Goal: Task Accomplishment & Management: Use online tool/utility

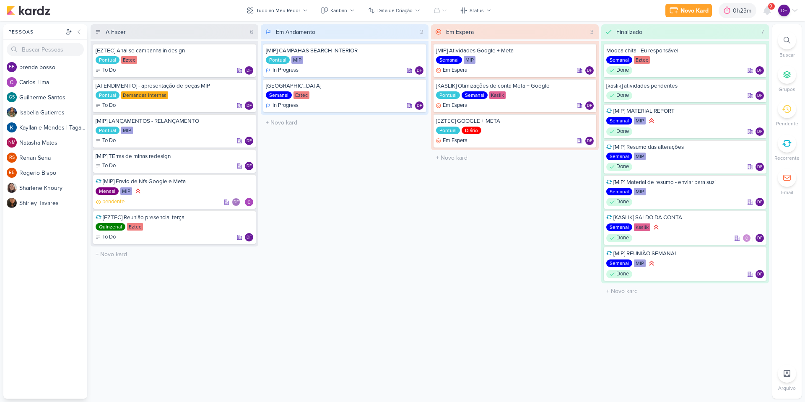
click at [172, 399] on div "Gerenciamento de Quadros Todos Meus quadros Compartilhados comigo [GEOGRAPHIC_D…" at bounding box center [402, 211] width 805 height 381
click at [674, 10] on icon at bounding box center [674, 10] width 10 height 10
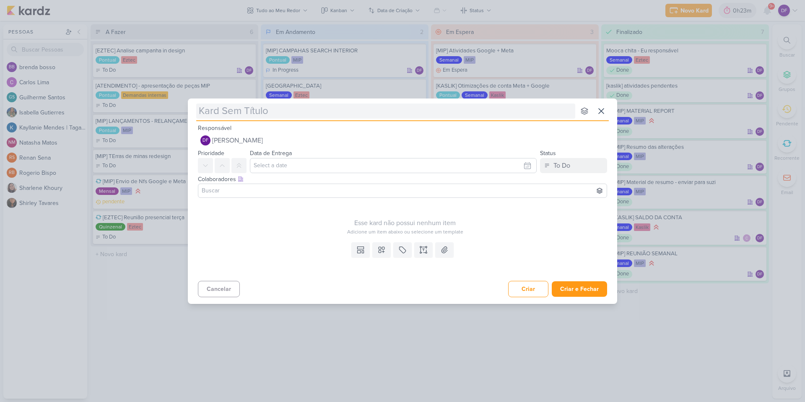
type input "["
type input "[M"
type input "["
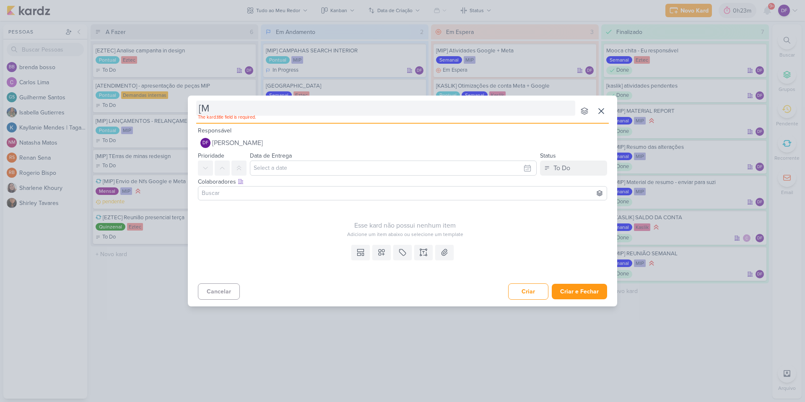
type input "[MI"
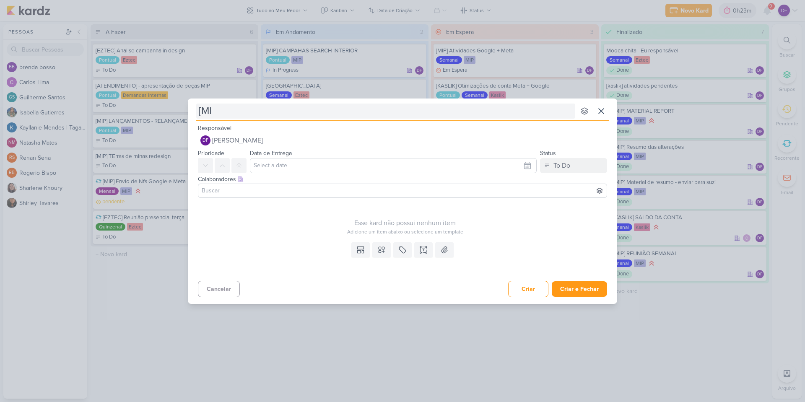
type input "[MIP"
type input "[MIP]"
type input "[MIP] Criação de campanhas Guaj"
type input "[MIP] Criação de campanhas Guajaj"
type input "[MIP] Criação de campanhas Guajajaras"
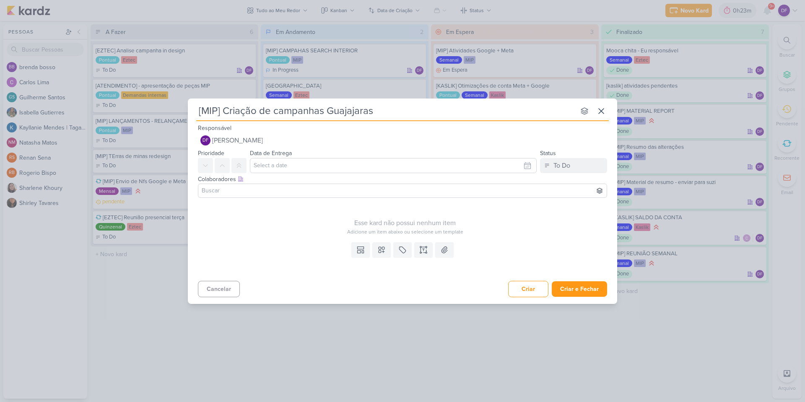
type input "[MIP] Criação de campanhas Guajajaras"
click at [386, 169] on input "text" at bounding box center [393, 165] width 287 height 15
click at [473, 223] on div "7" at bounding box center [473, 222] width 13 height 13
type input "[DATE] 23:59"
click at [332, 207] on div "Esse kard não possui nenhum item Adicione um item abaixo ou selecione um templa…" at bounding box center [405, 218] width 414 height 34
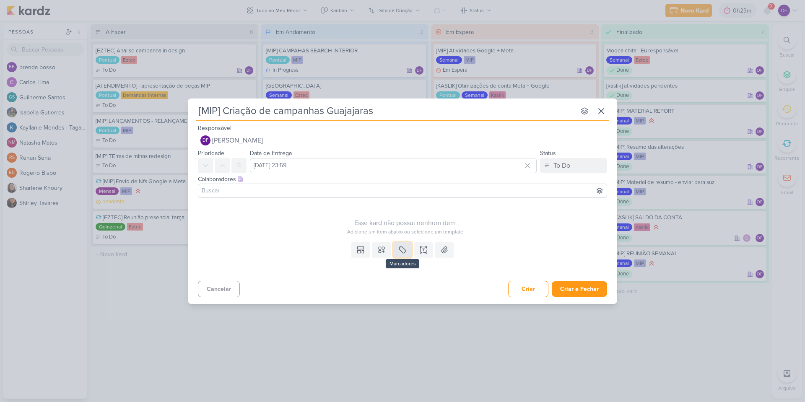
click at [402, 251] on icon at bounding box center [402, 250] width 8 height 8
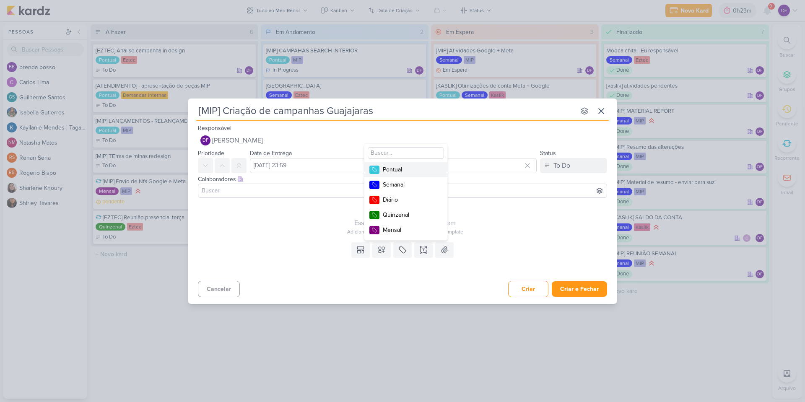
click at [394, 173] on div "Pontual" at bounding box center [410, 169] width 54 height 9
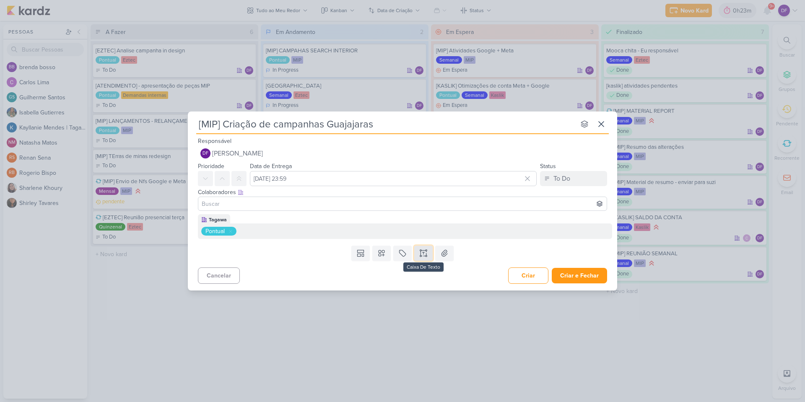
click at [426, 258] on button at bounding box center [423, 253] width 18 height 15
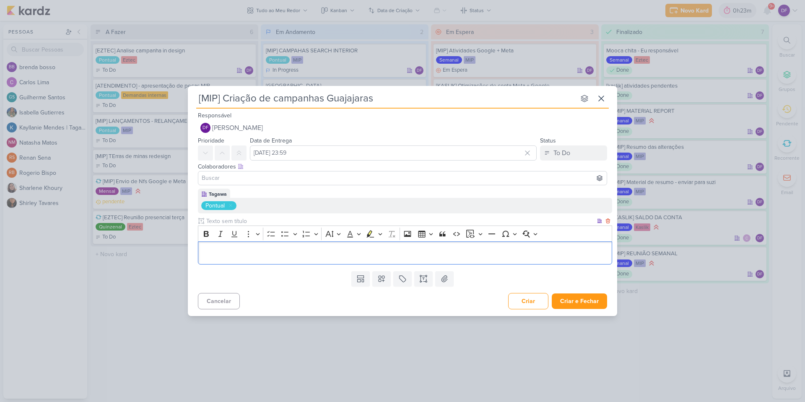
click at [323, 255] on p "Editor editing area: main" at bounding box center [404, 253] width 405 height 10
click at [582, 301] on button "Criar e Fechar" at bounding box center [579, 301] width 55 height 16
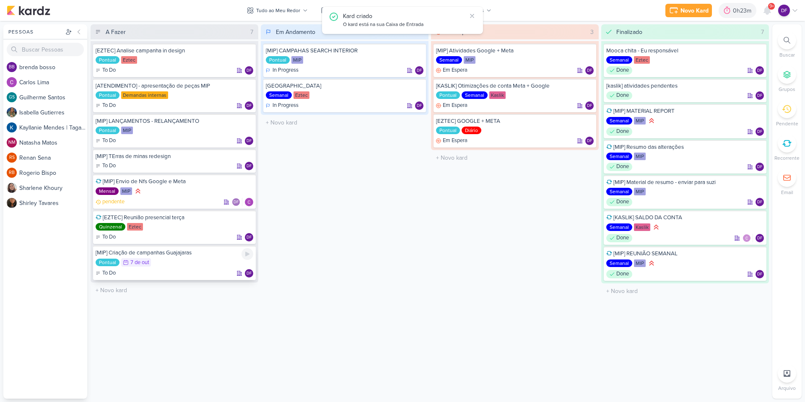
click at [184, 259] on div "Pontual 7/10 [DATE]" at bounding box center [175, 262] width 158 height 9
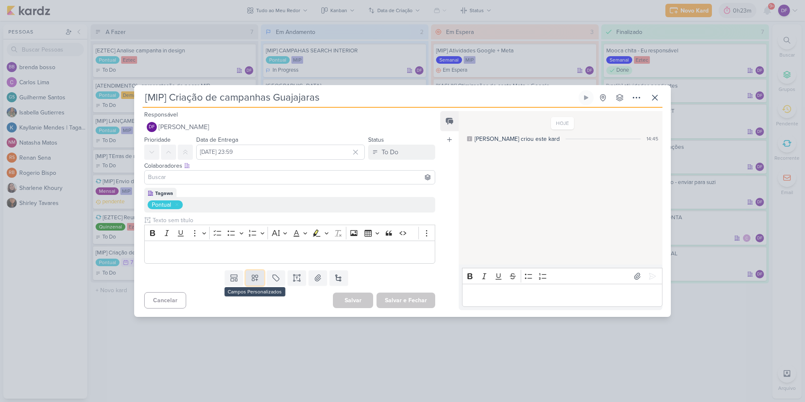
click at [259, 278] on button at bounding box center [255, 277] width 18 height 15
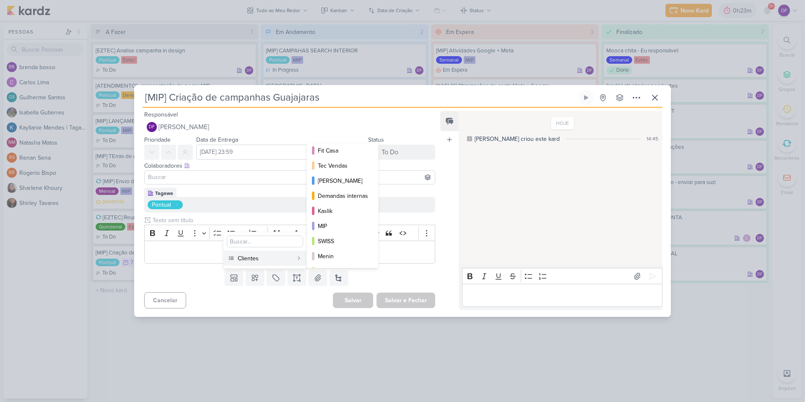
scroll to position [122, 0]
click at [325, 212] on div "MIP" at bounding box center [343, 212] width 50 height 9
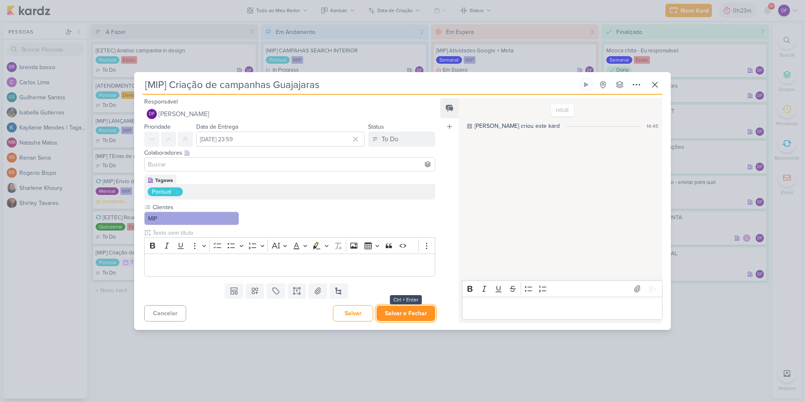
click at [410, 311] on button "Salvar e Fechar" at bounding box center [405, 314] width 59 height 16
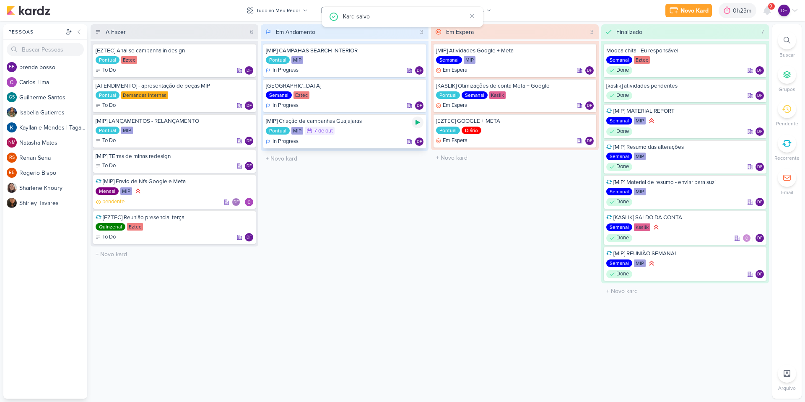
click at [417, 126] on div at bounding box center [418, 123] width 12 height 12
click at [517, 395] on div "Em Espera 3 [MIP] Atividades Google + Meta Semanal MIP Em Espera DF" at bounding box center [515, 211] width 168 height 374
click at [461, 399] on div "Gerenciamento de Quadros Todos Meus quadros Compartilhados comigo [GEOGRAPHIC_D…" at bounding box center [402, 211] width 805 height 381
